Goal: Task Accomplishment & Management: Manage account settings

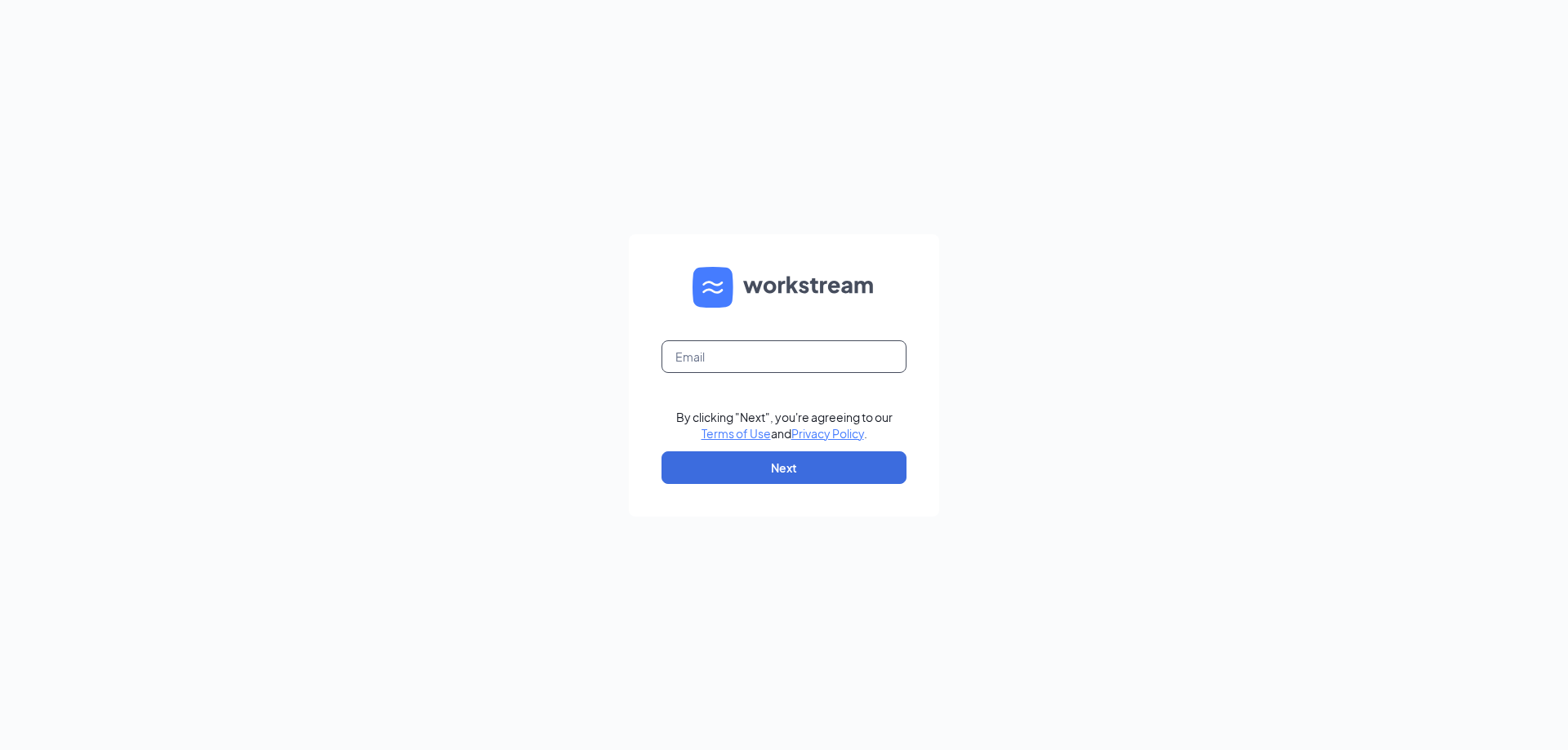
click at [749, 362] on input "text" at bounding box center [784, 356] width 245 height 33
type input "[PERSON_NAME][EMAIL_ADDRESS][DOMAIN_NAME]"
click at [811, 472] on button "Next" at bounding box center [784, 467] width 245 height 33
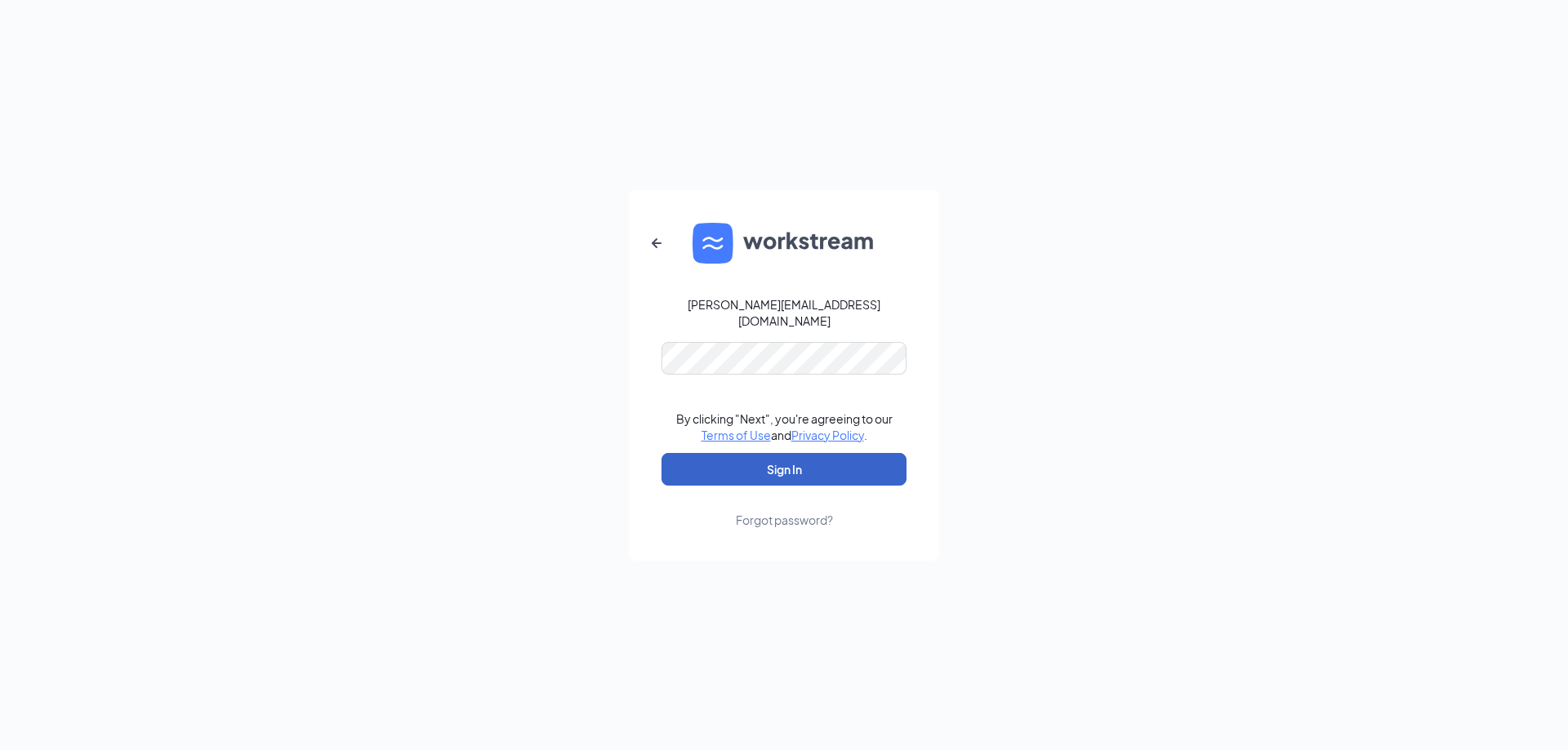
click at [749, 456] on button "Sign In" at bounding box center [784, 469] width 245 height 33
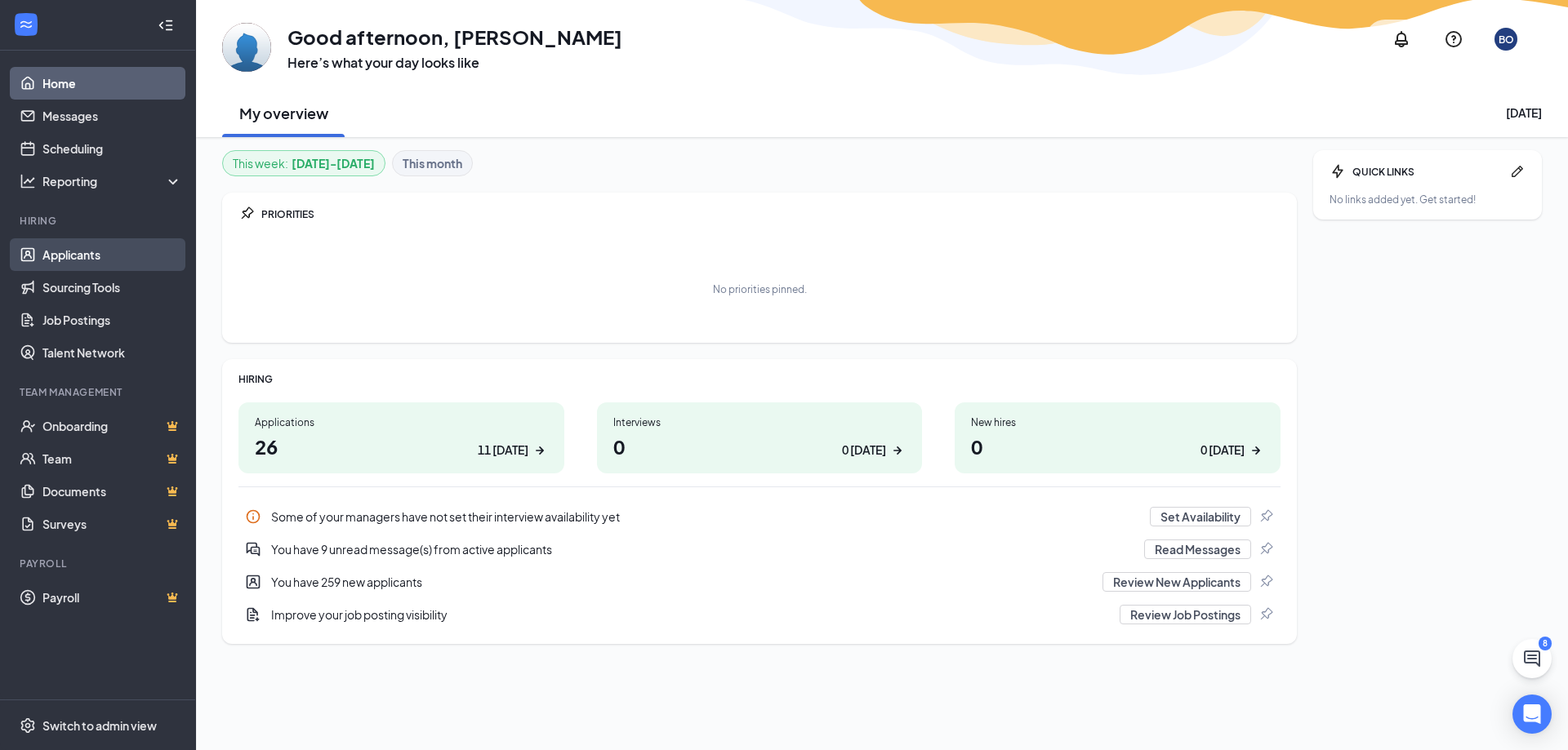
click at [62, 256] on link "Applicants" at bounding box center [113, 254] width 140 height 33
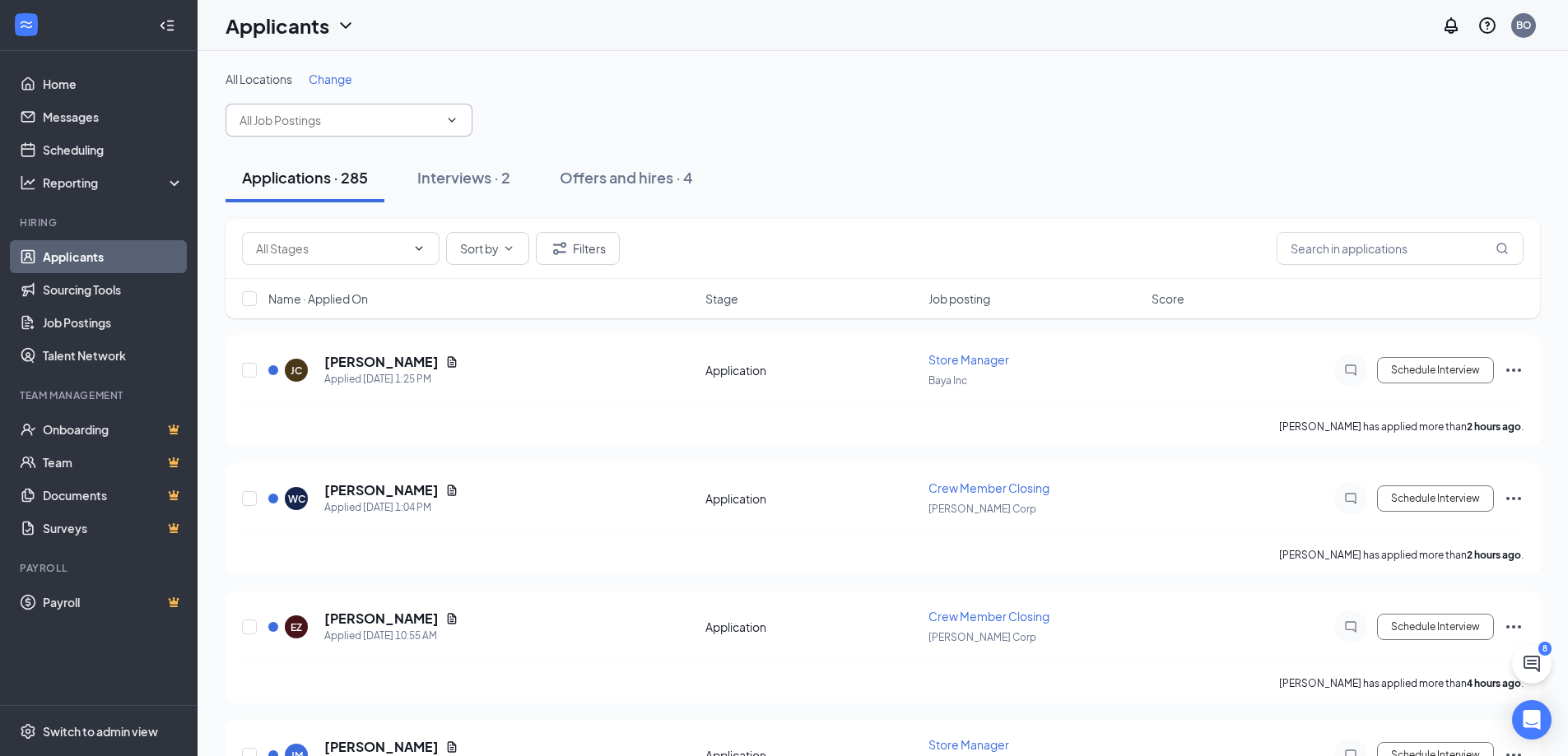
click at [416, 126] on input "text" at bounding box center [339, 119] width 199 height 18
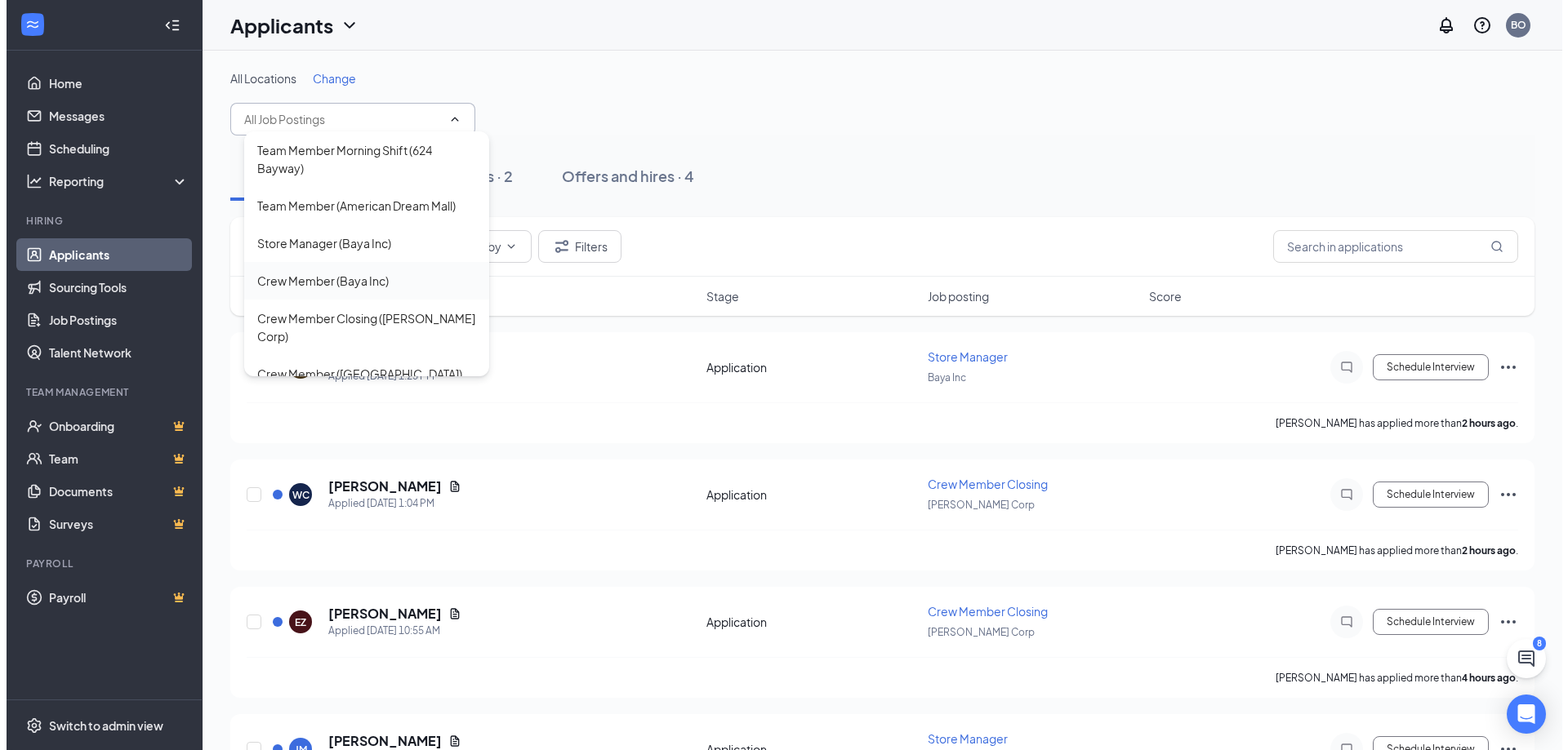
scroll to position [36, 0]
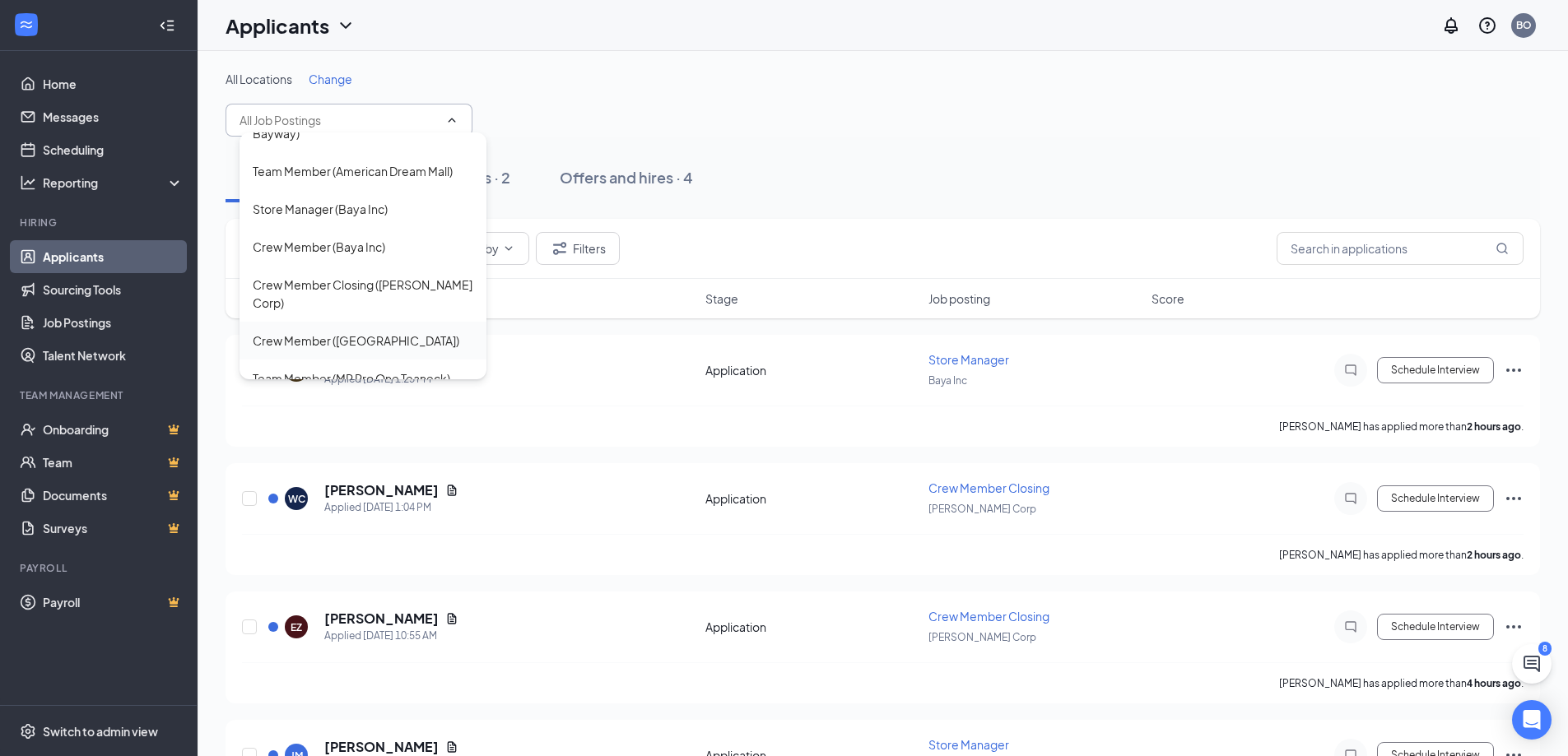
click at [424, 332] on div "Crew Member (Jersey Garden Mall)" at bounding box center [356, 340] width 206 height 18
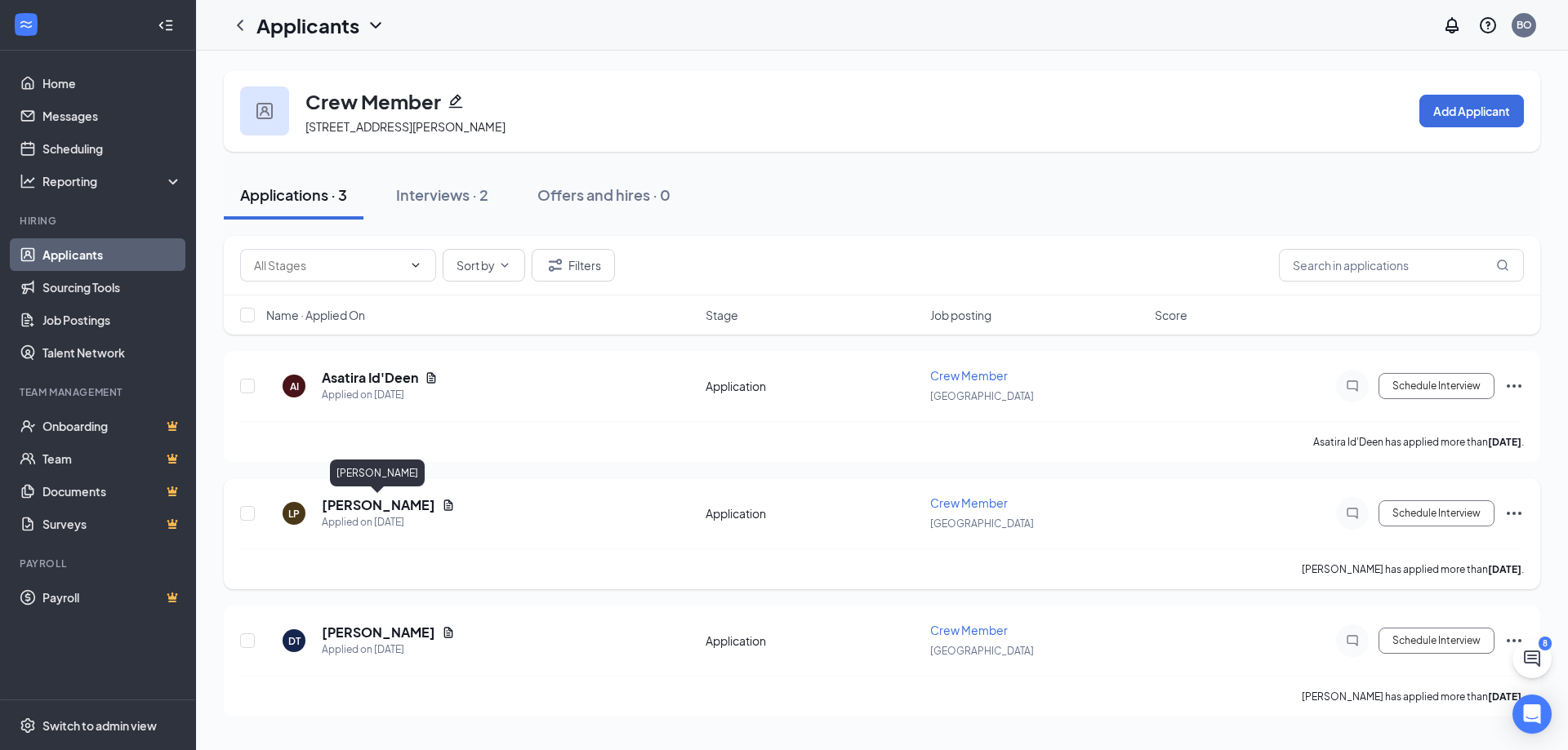
click at [392, 507] on h5 "lauren panichella" at bounding box center [379, 504] width 114 height 18
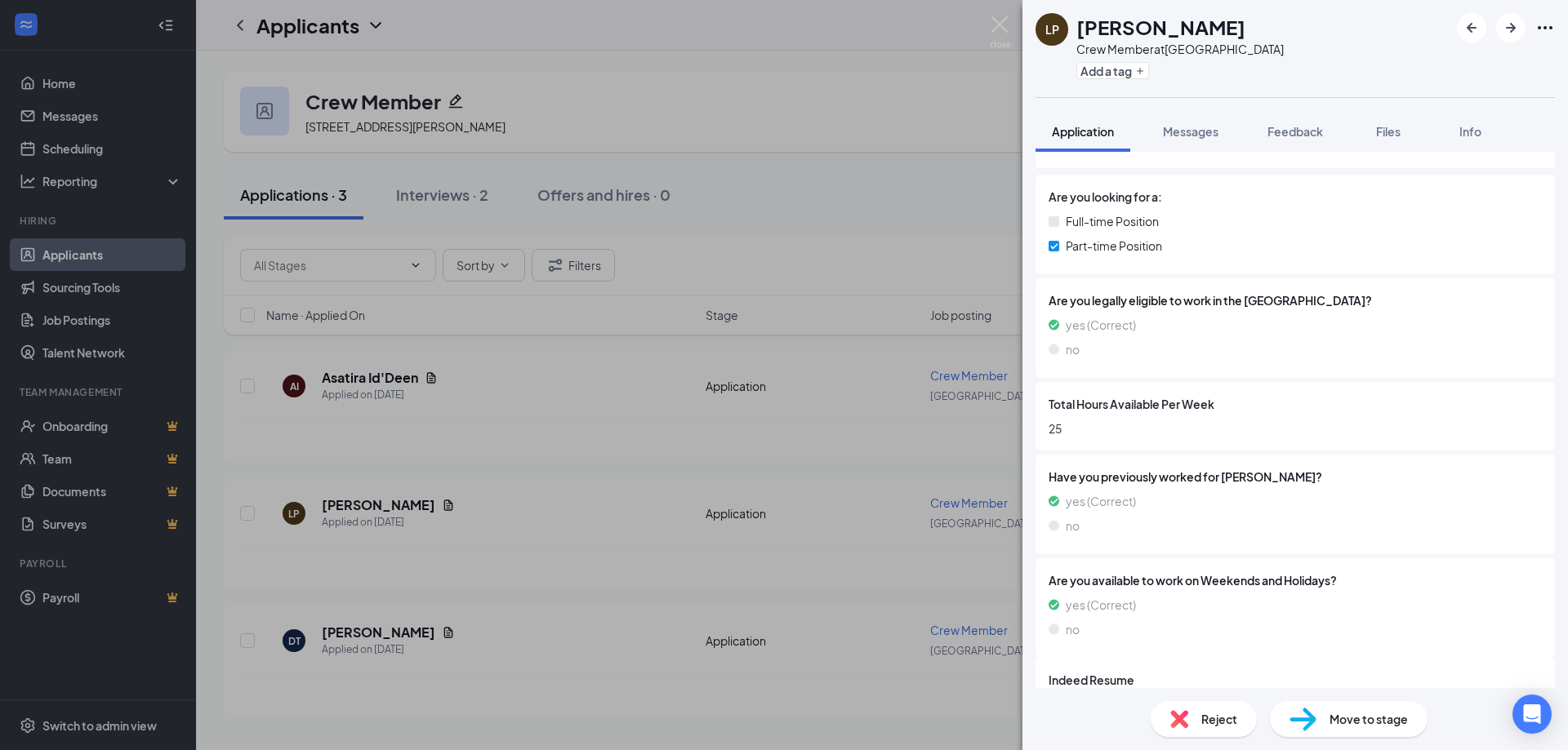
scroll to position [324, 0]
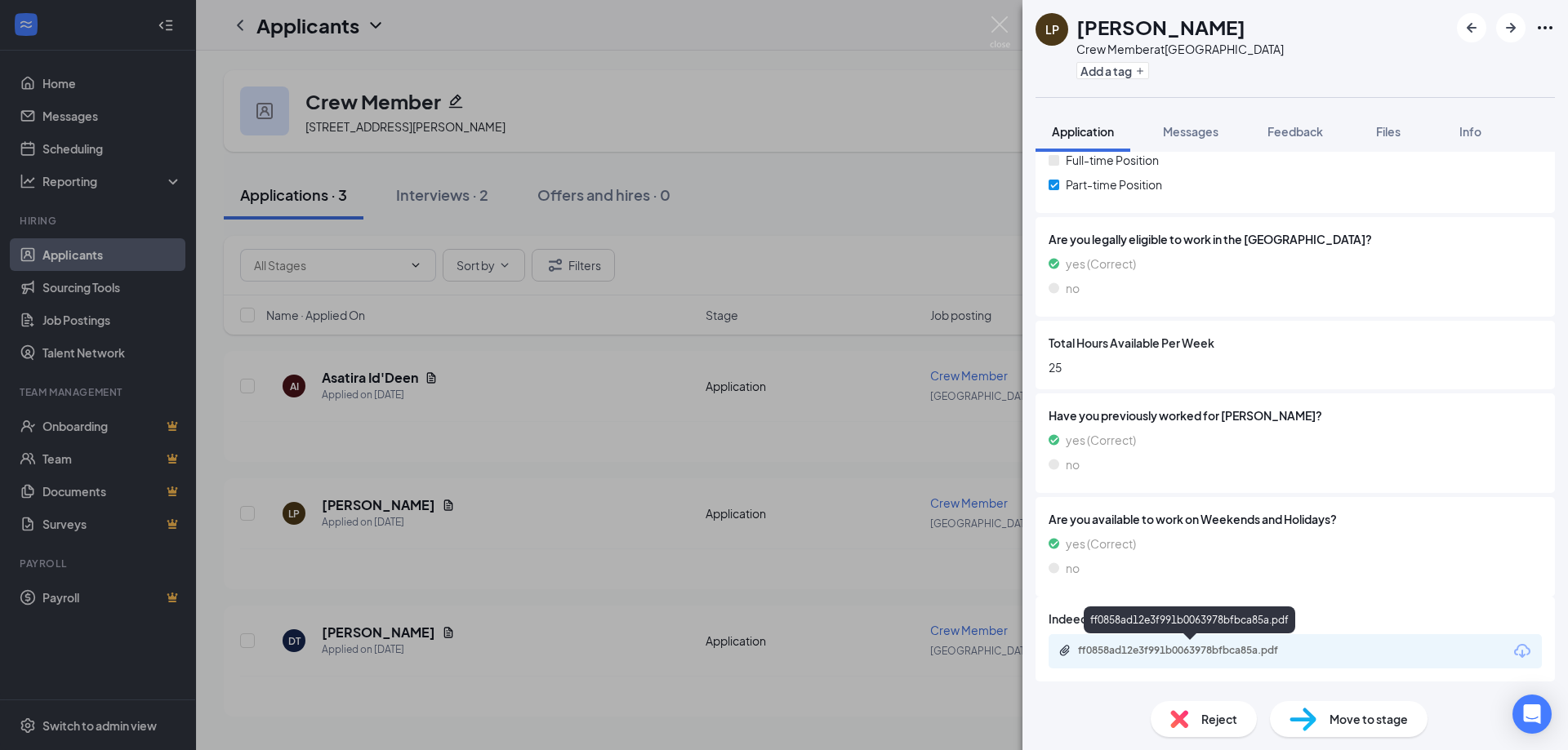
click at [1182, 649] on div "ff0858ad12e3f991b0063978bfbca85a.pdf" at bounding box center [1193, 650] width 229 height 13
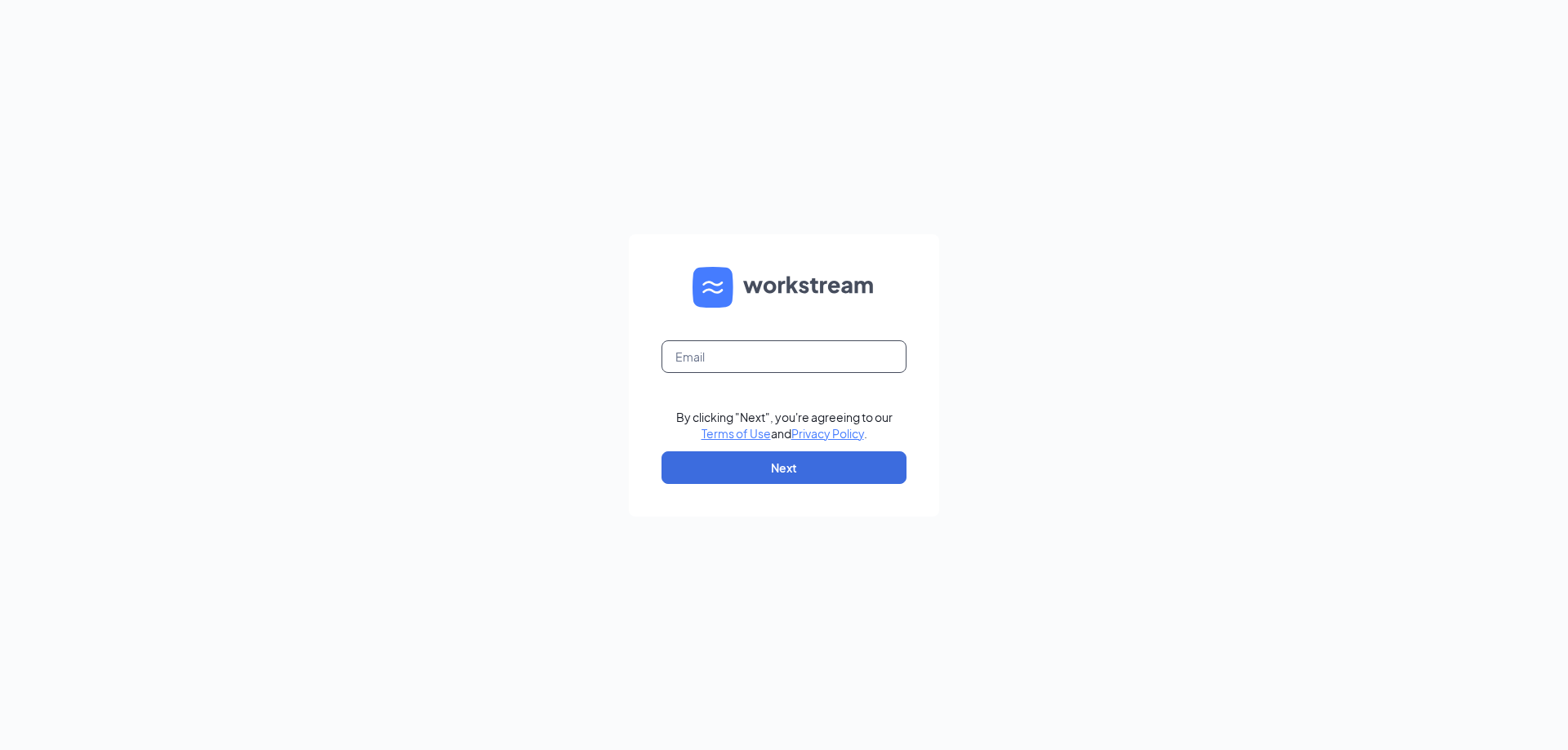
click at [806, 371] on input "text" at bounding box center [784, 356] width 245 height 33
type input "byron@ddbrands.net"
click at [811, 467] on button "Next" at bounding box center [784, 467] width 245 height 33
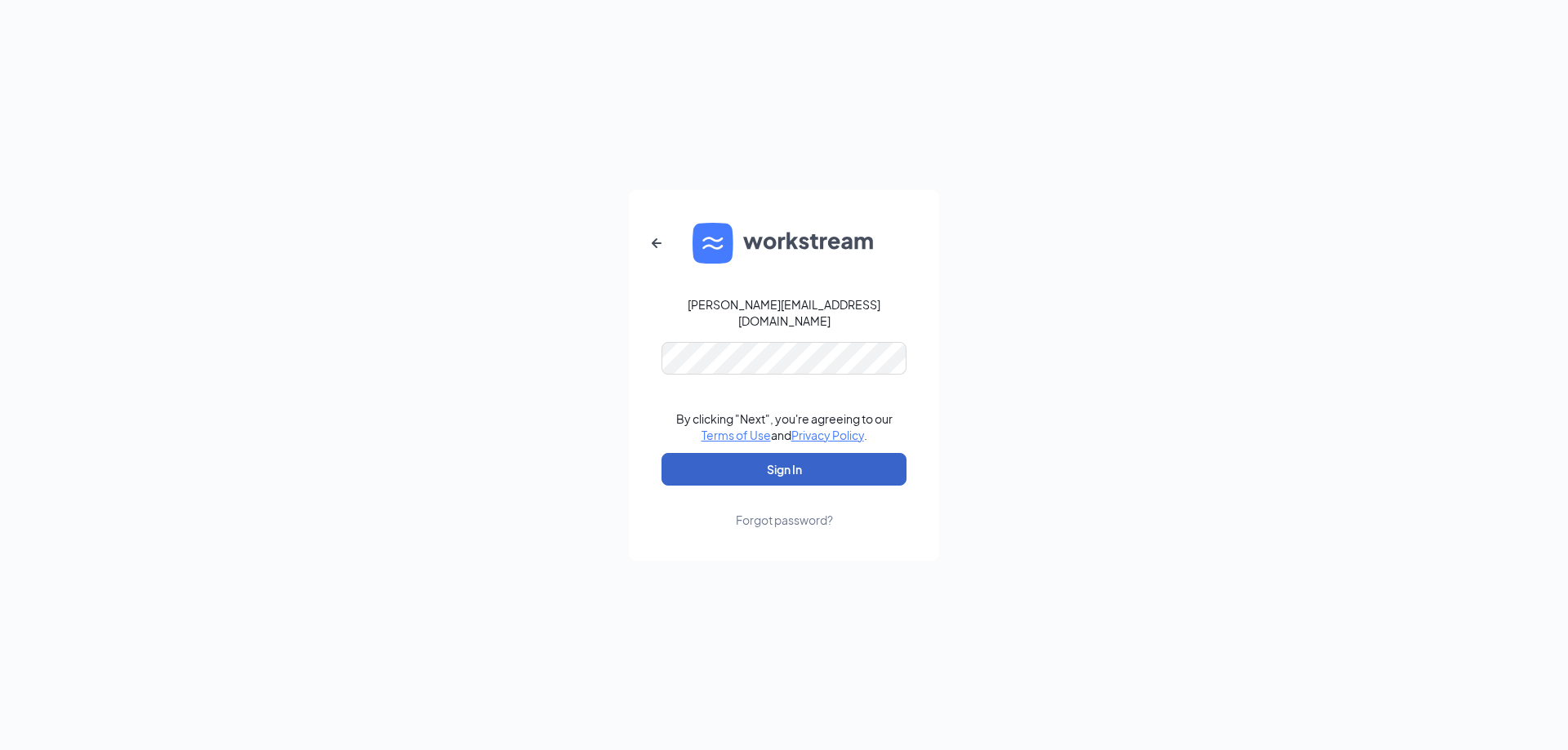
click at [839, 456] on button "Sign In" at bounding box center [784, 469] width 245 height 33
